Goal: Check status: Check status

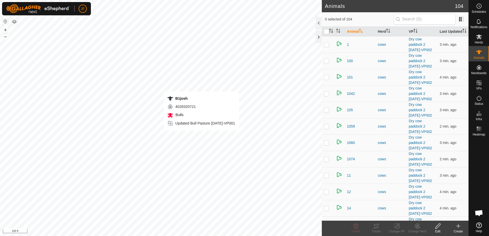
checkbox input "true"
click at [373, 230] on div "Tracks" at bounding box center [376, 231] width 20 height 5
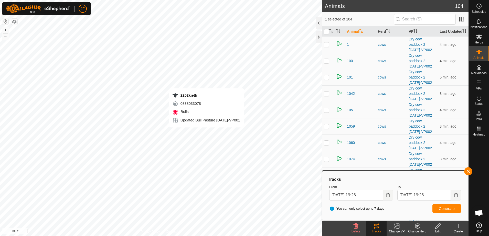
checkbox input "true"
checkbox input "false"
checkbox input "true"
click at [378, 229] on div "Tracks" at bounding box center [376, 231] width 20 height 5
click at [469, 171] on button "button" at bounding box center [468, 171] width 8 height 8
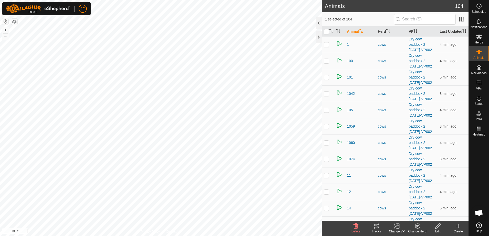
click at [374, 227] on icon at bounding box center [376, 226] width 6 height 6
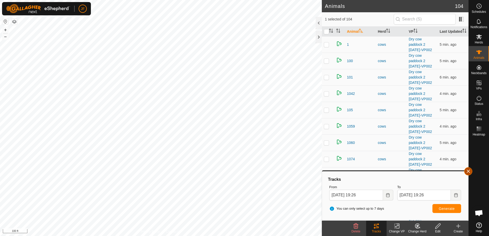
click at [467, 172] on button "button" at bounding box center [468, 171] width 8 height 8
